Goal: Information Seeking & Learning: Check status

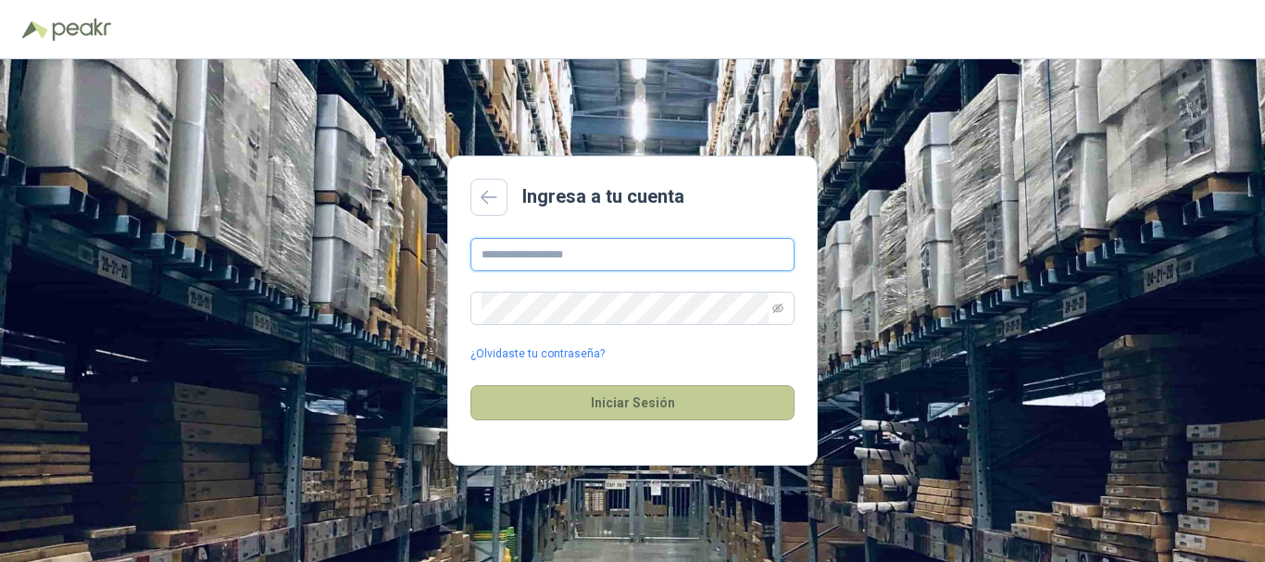
type input "**********"
click at [618, 396] on button "Iniciar Sesión" at bounding box center [633, 402] width 324 height 35
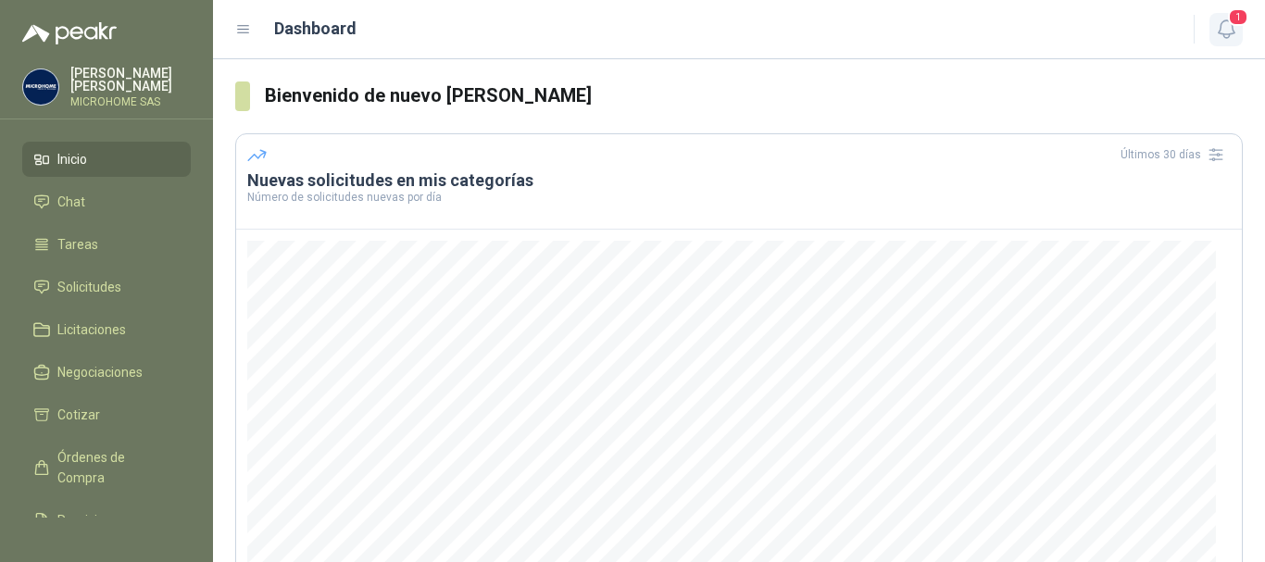
click at [1233, 24] on span "1" at bounding box center [1238, 17] width 20 height 18
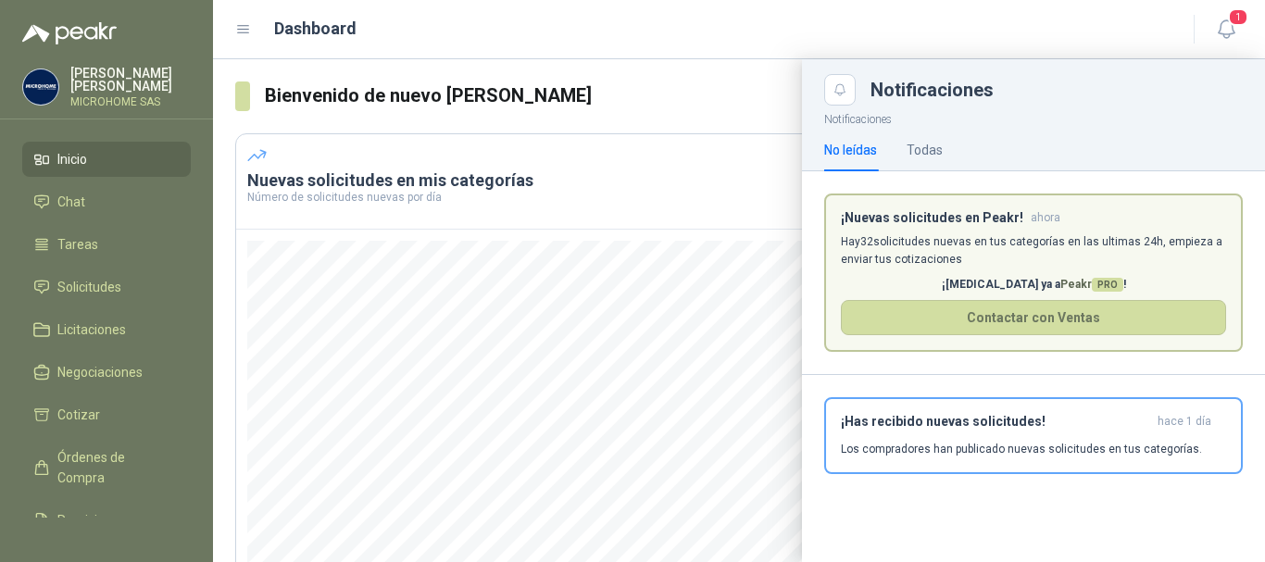
click at [943, 240] on p "Hay 32 solicitudes nuevas en tus categorías en las ultimas 24h, empieza a envia…" at bounding box center [1033, 250] width 385 height 35
click at [383, 224] on div at bounding box center [739, 310] width 1052 height 503
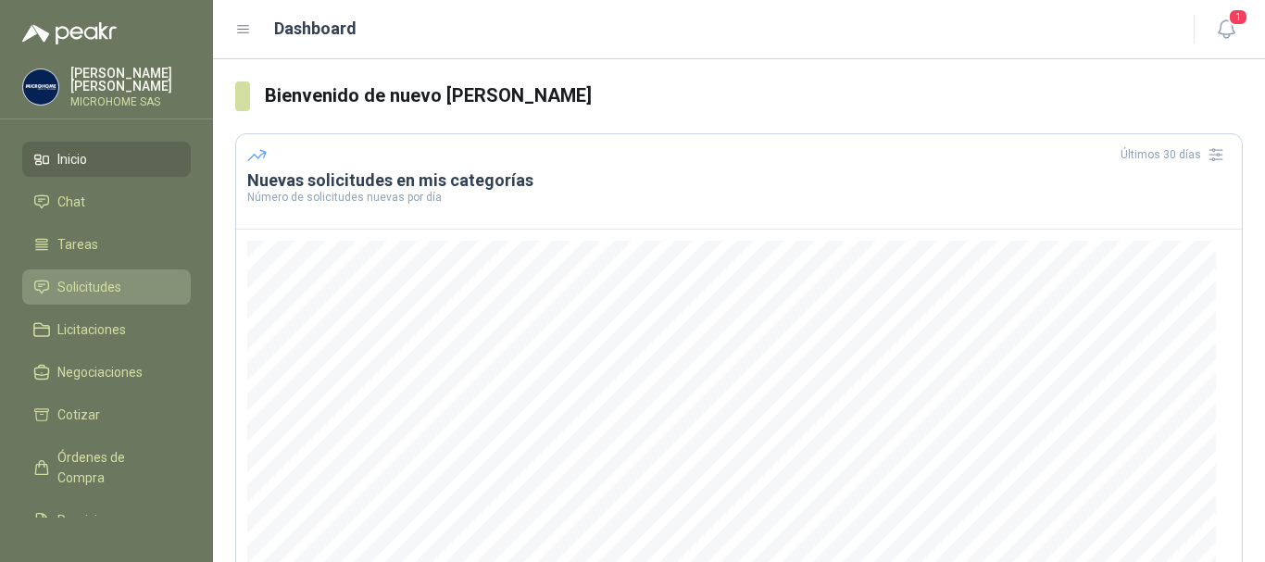
click at [74, 284] on span "Solicitudes" at bounding box center [89, 287] width 64 height 20
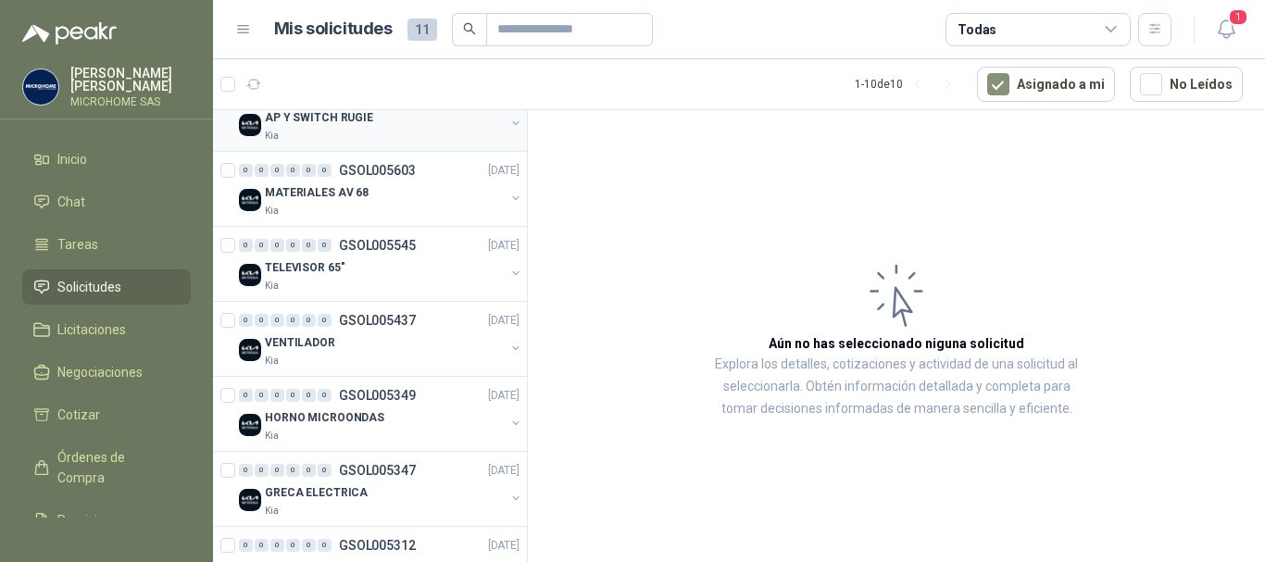
scroll to position [93, 0]
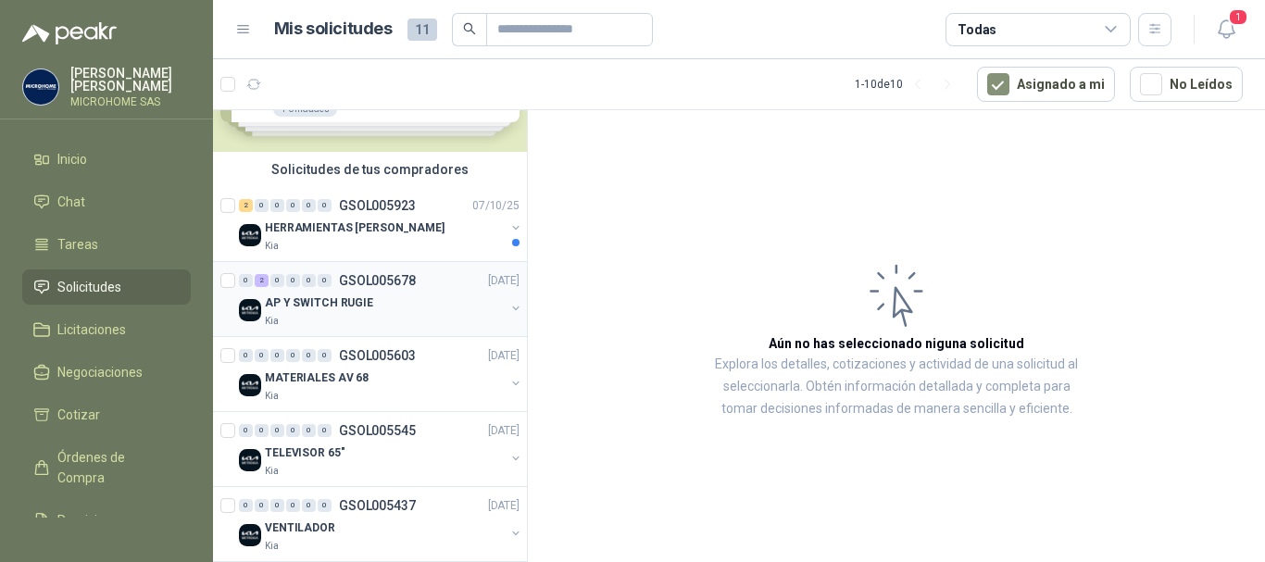
click at [331, 328] on div "Kia" at bounding box center [385, 321] width 240 height 15
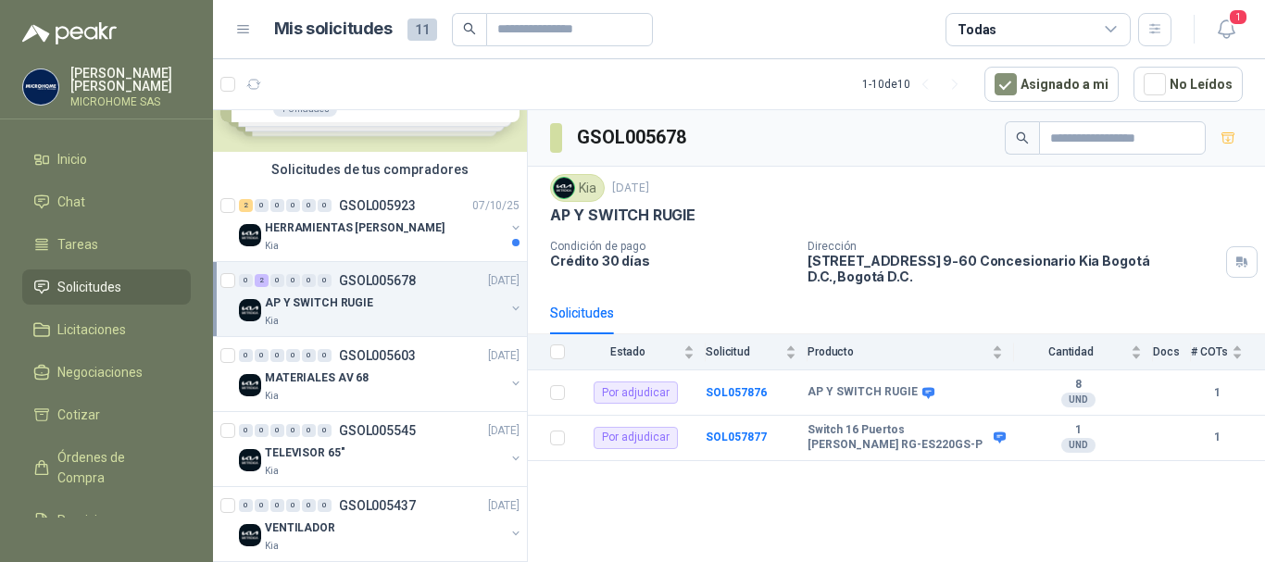
click at [759, 514] on div "GSOL005678 Kia [DATE] AP Y SWITCH RUGIE Condición de pago Crédito 30 días Direc…" at bounding box center [896, 339] width 737 height 458
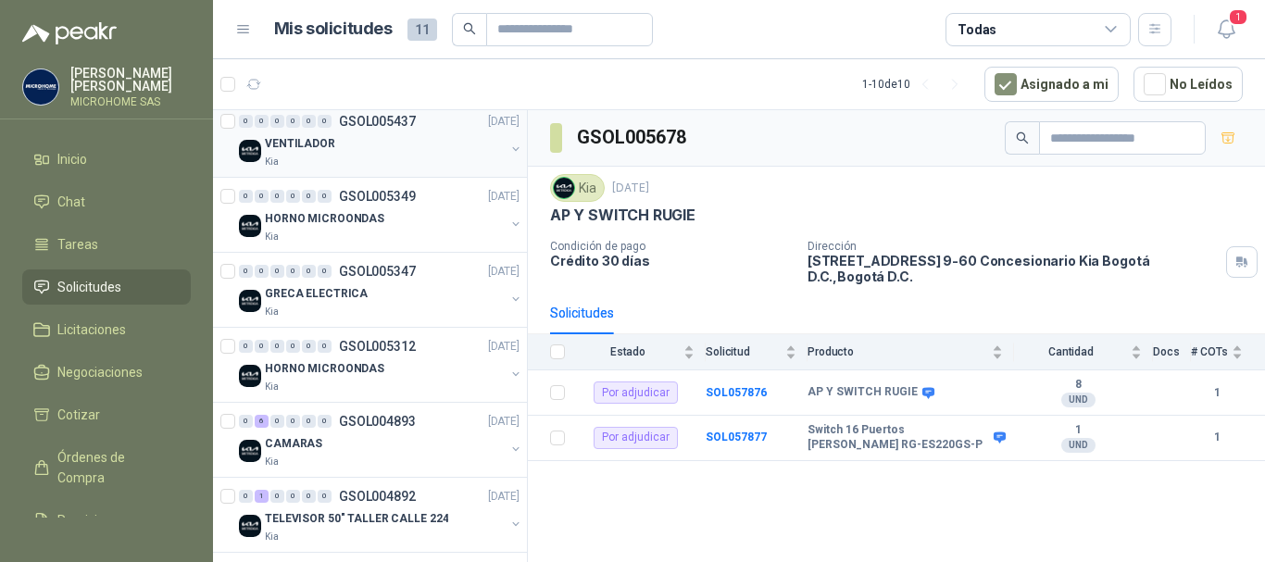
scroll to position [487, 0]
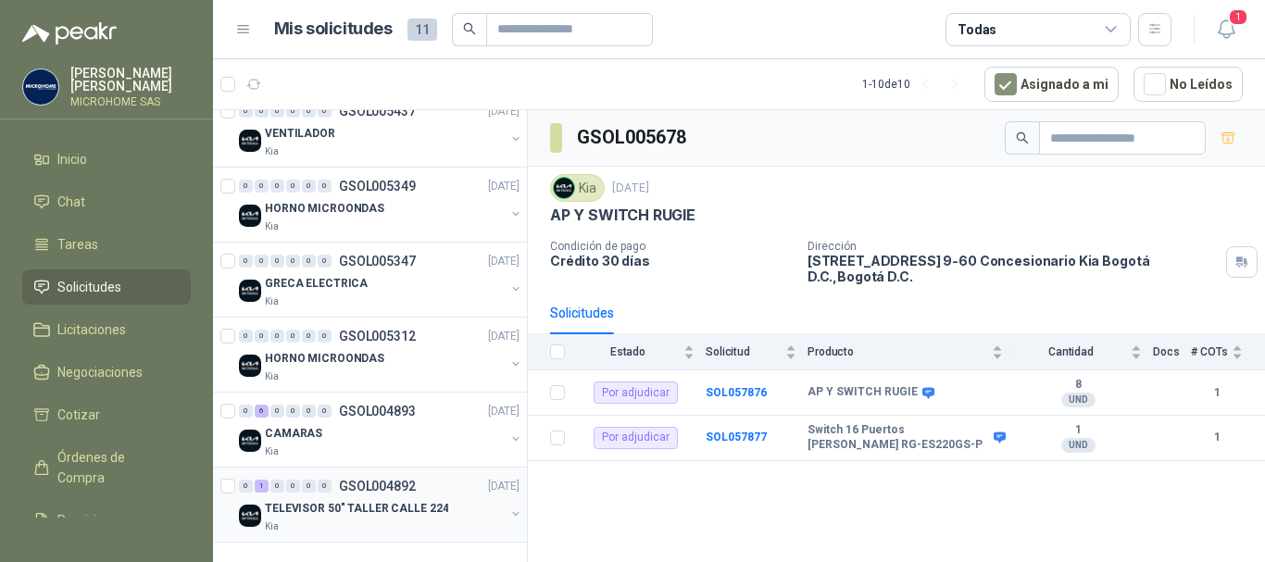
click at [293, 509] on p "TELEVISOR 50" TALLER CALLE 224" at bounding box center [356, 509] width 183 height 18
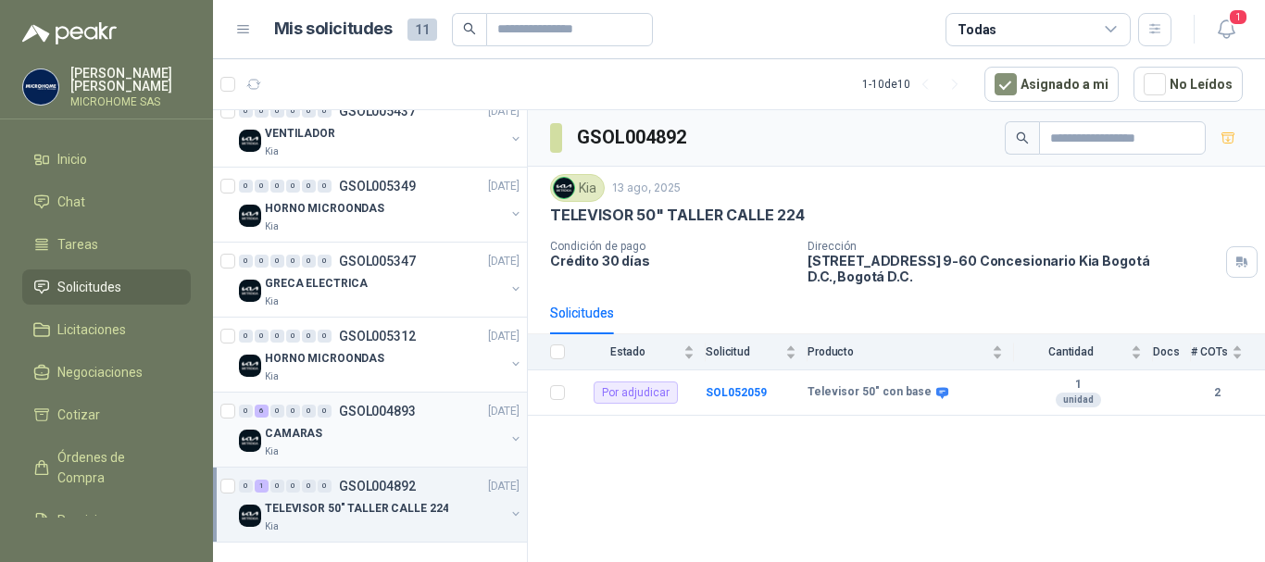
click at [369, 436] on div "CAMARAS" at bounding box center [385, 433] width 240 height 22
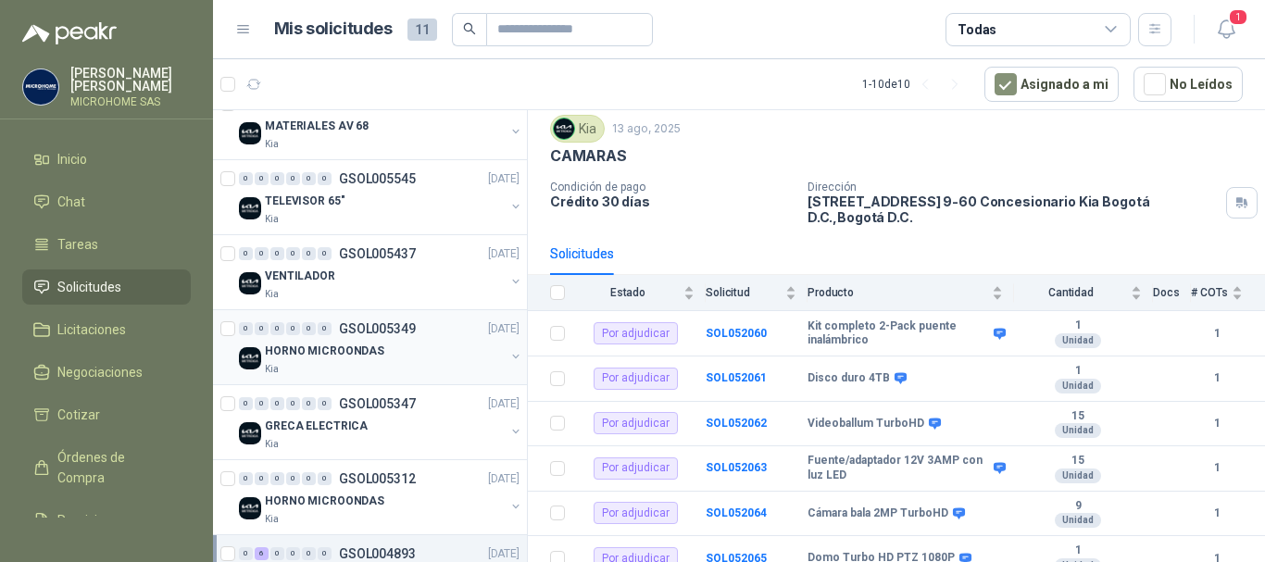
scroll to position [302, 0]
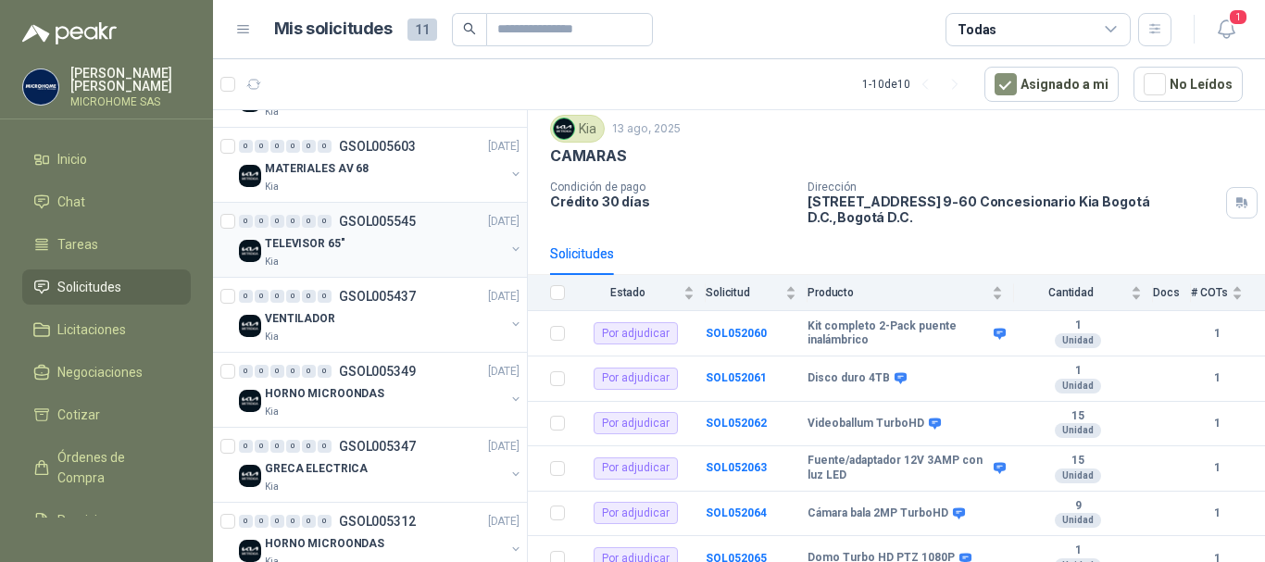
click at [298, 243] on p "TELEVISOR 65"" at bounding box center [305, 244] width 80 height 18
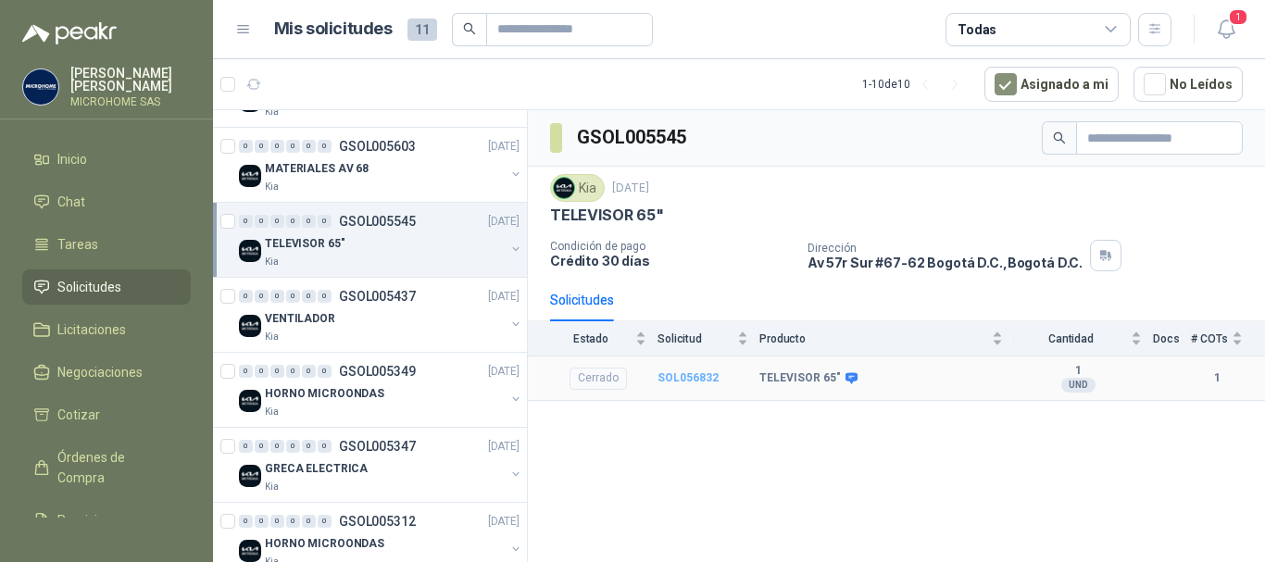
click at [696, 376] on b "SOL056832" at bounding box center [688, 377] width 61 height 13
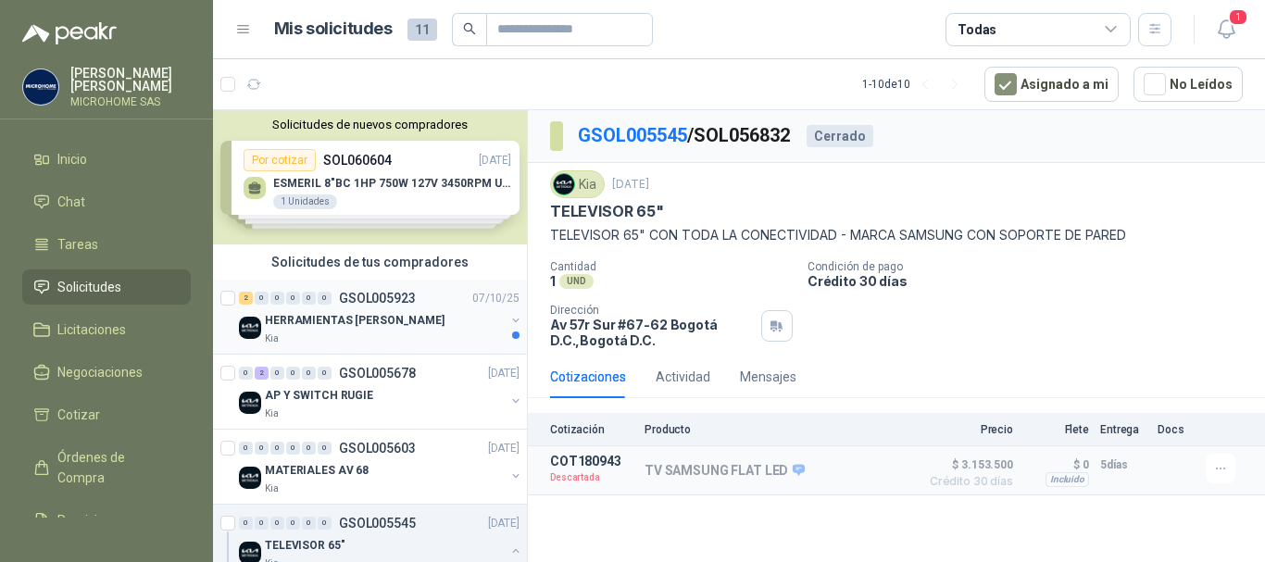
click at [337, 327] on p "HERRAMIENTAS [PERSON_NAME]" at bounding box center [355, 321] width 180 height 18
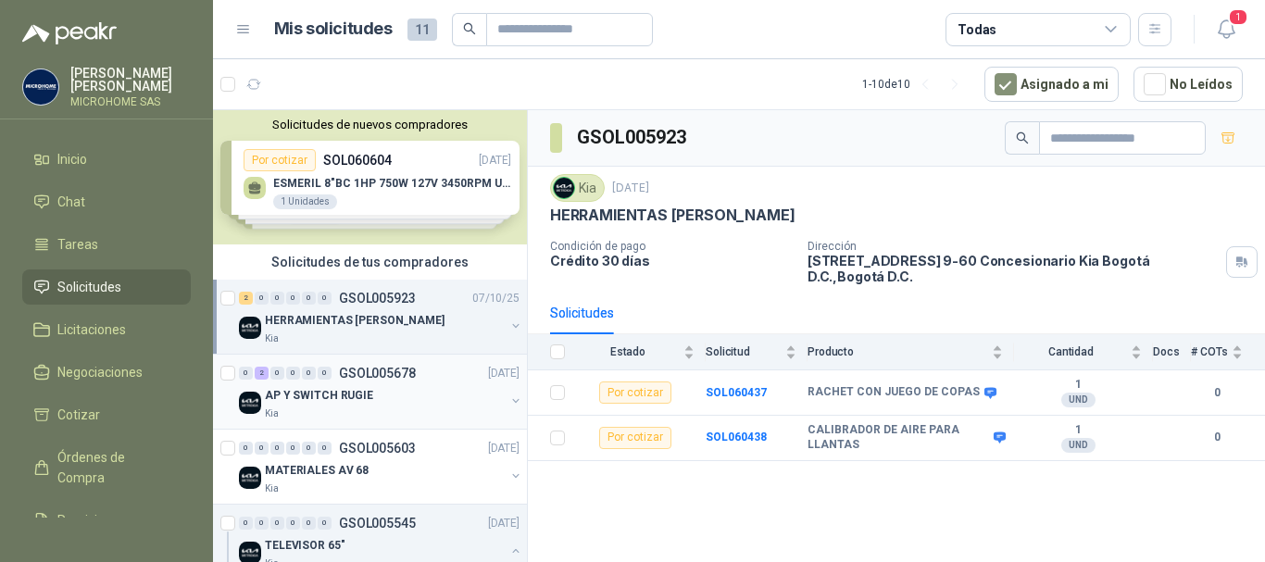
click at [333, 396] on p "AP Y SWITCH RUGIE" at bounding box center [319, 396] width 108 height 18
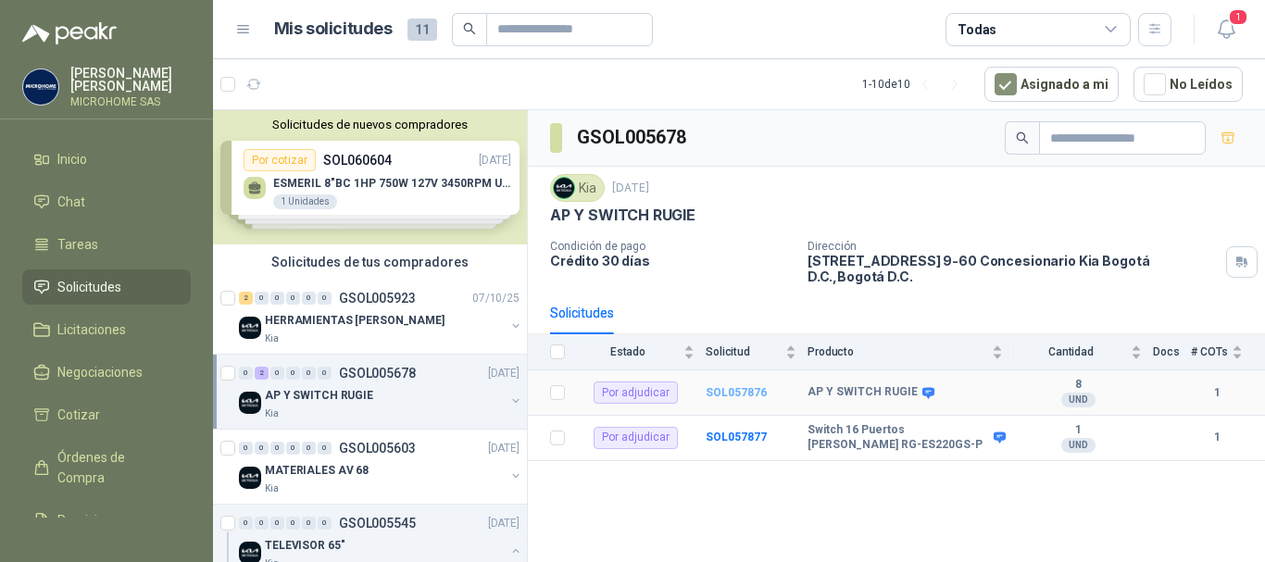
click at [716, 386] on b "SOL057876" at bounding box center [736, 392] width 61 height 13
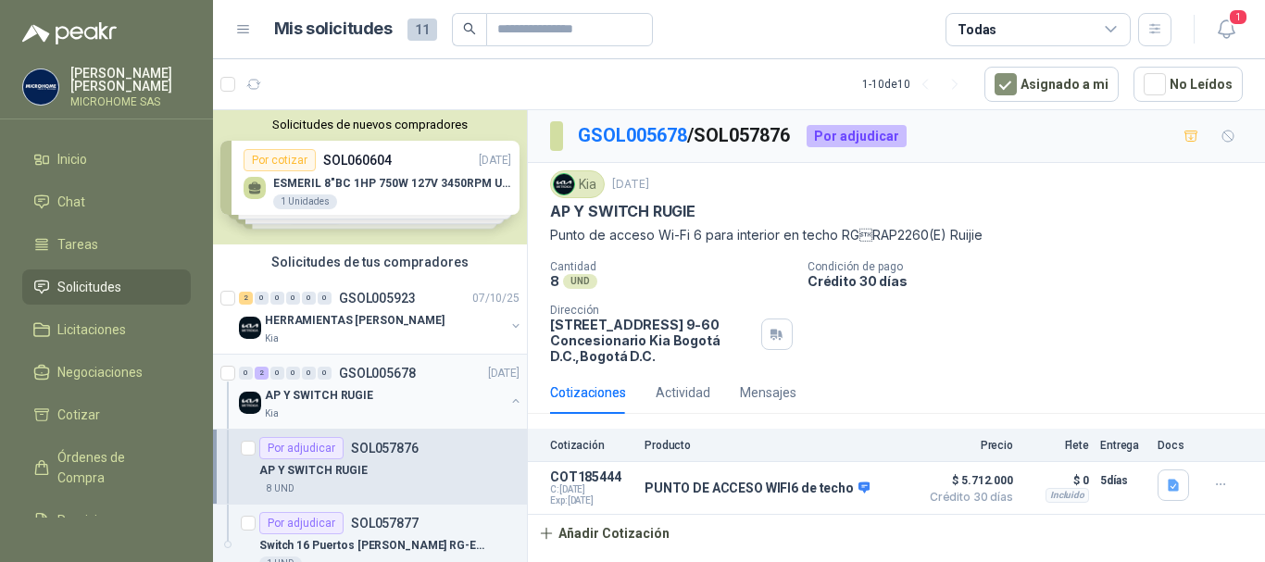
click at [315, 394] on p "AP Y SWITCH RUGIE" at bounding box center [319, 396] width 108 height 18
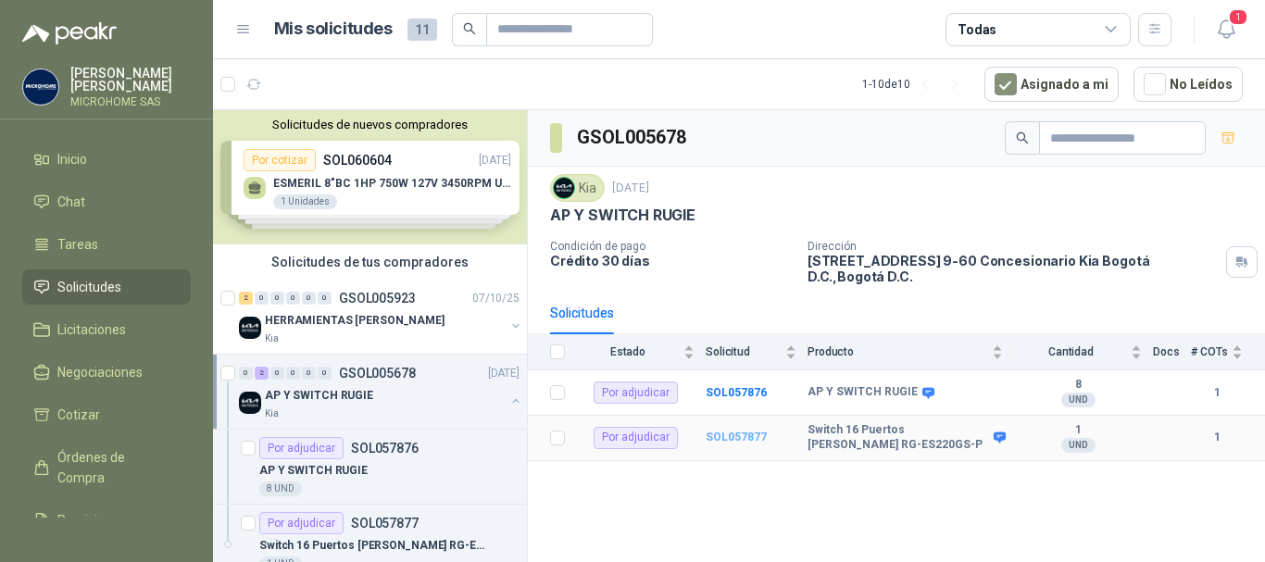
click at [736, 431] on b "SOL057877" at bounding box center [736, 437] width 61 height 13
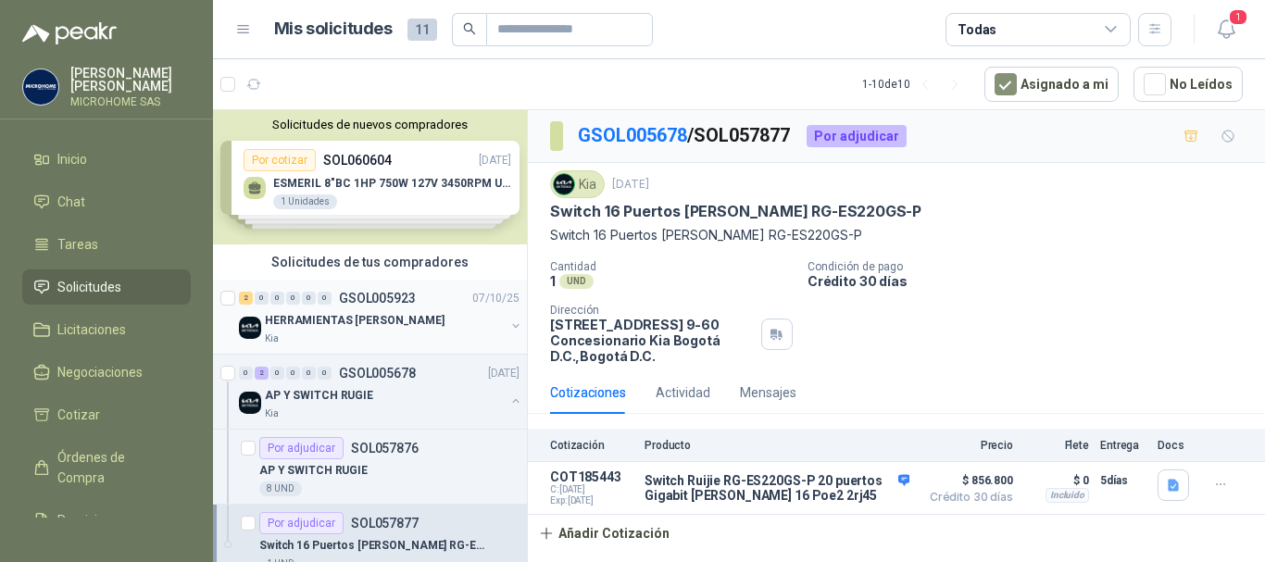
click at [319, 310] on div "HERRAMIENTAS [PERSON_NAME]" at bounding box center [385, 320] width 240 height 22
